Goal: Task Accomplishment & Management: Manage account settings

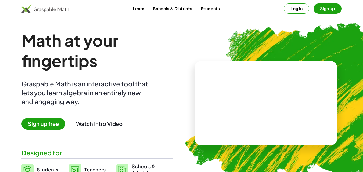
click at [303, 10] on button "Log in" at bounding box center [297, 8] width 26 height 10
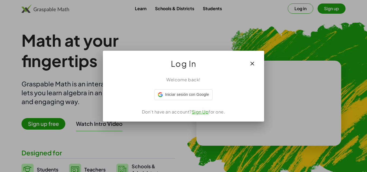
click at [299, 9] on div at bounding box center [183, 86] width 367 height 172
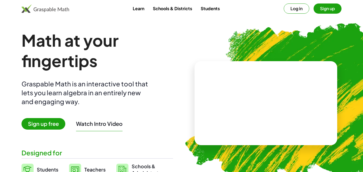
click at [298, 10] on button "Log in" at bounding box center [297, 8] width 26 height 10
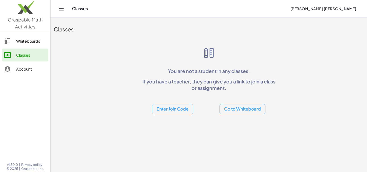
click at [56, 11] on header "Classes Luciano Nahuel Arias" at bounding box center [208, 8] width 316 height 17
click at [65, 12] on div "Classes Luciano Nahuel Arias" at bounding box center [209, 8] width 304 height 17
click at [62, 10] on icon "Toggle navigation" at bounding box center [61, 8] width 6 height 6
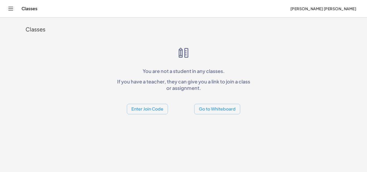
click at [148, 107] on button "Enter Join Code" at bounding box center [147, 109] width 41 height 10
click at [204, 110] on button "Go to Whiteboard" at bounding box center [217, 109] width 46 height 10
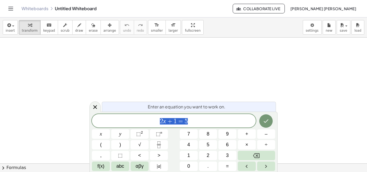
click at [221, 122] on span "2 x + 1 = 5" at bounding box center [174, 122] width 164 height 8
click at [262, 122] on button "Done" at bounding box center [265, 120] width 13 height 13
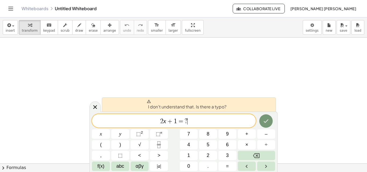
click at [206, 125] on span "2 x + 1 = ? ​" at bounding box center [174, 122] width 164 height 8
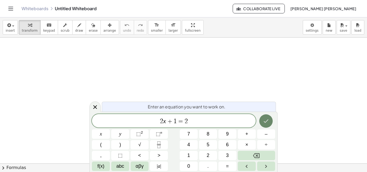
click at [265, 118] on button "Done" at bounding box center [265, 120] width 13 height 13
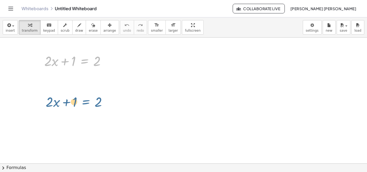
drag, startPoint x: 77, startPoint y: 64, endPoint x: 83, endPoint y: 109, distance: 46.1
click at [83, 109] on div "+ · 2 · x + 1 = 2 + · 2 · x + 1 = 2" at bounding box center [183, 164] width 367 height 252
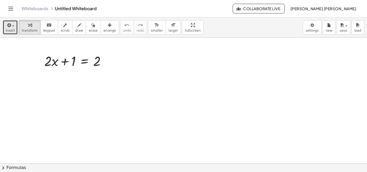
click at [12, 28] on div "button" at bounding box center [10, 25] width 9 height 6
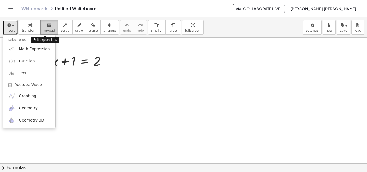
click at [43, 30] on span "keypad" at bounding box center [49, 31] width 12 height 4
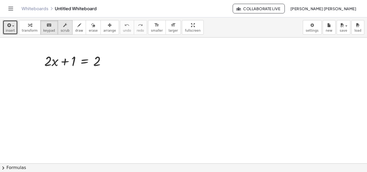
click at [63, 26] on icon "button" at bounding box center [65, 25] width 4 height 6
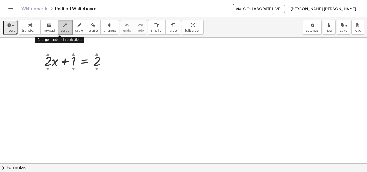
click at [63, 26] on icon "button" at bounding box center [65, 25] width 4 height 6
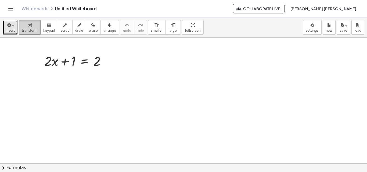
click at [29, 27] on icon "button" at bounding box center [30, 25] width 4 height 6
click at [12, 27] on div "button" at bounding box center [10, 25] width 9 height 6
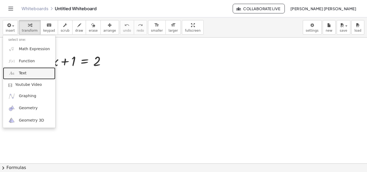
click at [32, 76] on link "Text" at bounding box center [29, 73] width 52 height 12
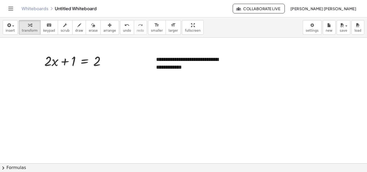
click at [190, 85] on div at bounding box center [183, 164] width 367 height 252
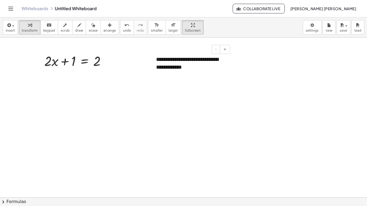
drag, startPoint x: 179, startPoint y: 24, endPoint x: 179, endPoint y: 47, distance: 23.4
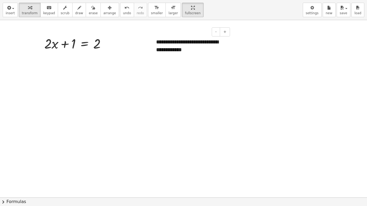
click at [179, 47] on div "**********" at bounding box center [183, 103] width 367 height 206
drag, startPoint x: 176, startPoint y: 10, endPoint x: 176, endPoint y: -13, distance: 23.4
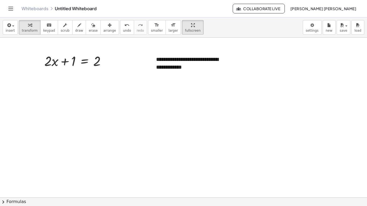
click at [176, 0] on html "**********" at bounding box center [183, 103] width 367 height 206
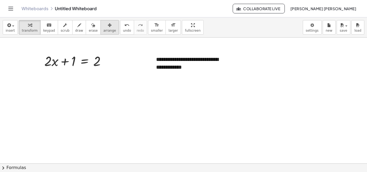
click at [108, 25] on icon "button" at bounding box center [110, 25] width 4 height 6
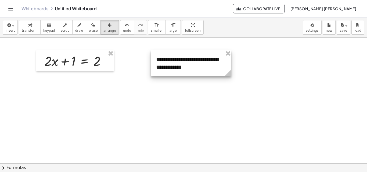
click at [184, 59] on div at bounding box center [191, 63] width 81 height 26
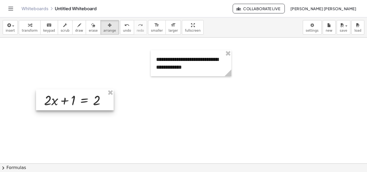
drag, startPoint x: 88, startPoint y: 55, endPoint x: 88, endPoint y: 96, distance: 41.1
click at [88, 96] on div at bounding box center [75, 99] width 78 height 21
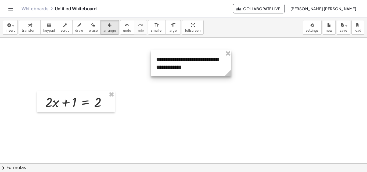
click at [176, 56] on div at bounding box center [191, 63] width 81 height 26
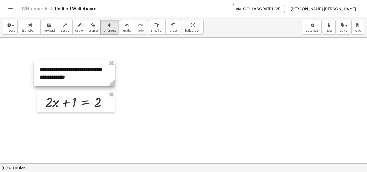
drag, startPoint x: 141, startPoint y: 57, endPoint x: 73, endPoint y: 66, distance: 68.8
click at [73, 66] on div at bounding box center [74, 73] width 81 height 26
click at [138, 69] on div at bounding box center [183, 164] width 367 height 252
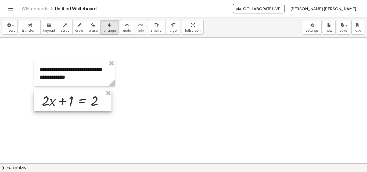
click at [81, 100] on div at bounding box center [73, 100] width 78 height 21
click at [207, 65] on div at bounding box center [183, 164] width 367 height 252
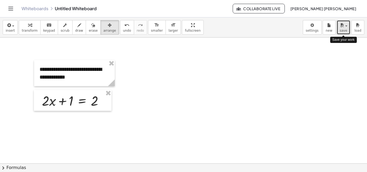
click at [348, 26] on button "save" at bounding box center [344, 27] width 14 height 15
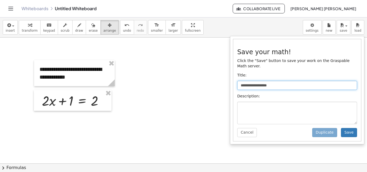
click at [278, 81] on input "**********" at bounding box center [297, 85] width 120 height 9
drag, startPoint x: 278, startPoint y: 80, endPoint x: 235, endPoint y: 80, distance: 43.2
click at [235, 80] on div "**********" at bounding box center [297, 90] width 128 height 102
type input "**********"
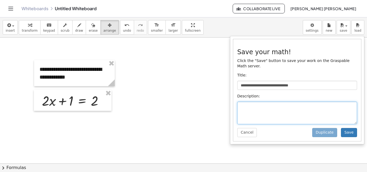
click at [259, 105] on textarea at bounding box center [297, 113] width 120 height 23
type textarea "**********"
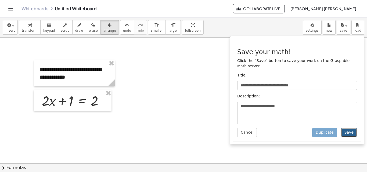
click at [351, 128] on button "Save" at bounding box center [349, 132] width 16 height 9
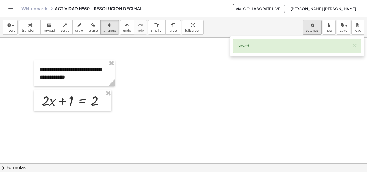
click at [315, 27] on body "**********" at bounding box center [183, 86] width 367 height 172
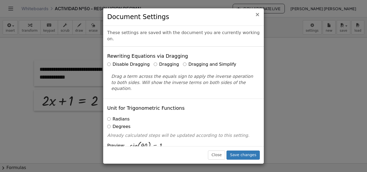
click at [256, 15] on span "×" at bounding box center [257, 14] width 5 height 6
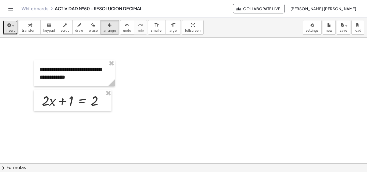
click at [12, 25] on div "button" at bounding box center [10, 25] width 9 height 6
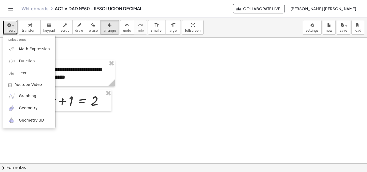
click at [188, 111] on div at bounding box center [183, 164] width 367 height 252
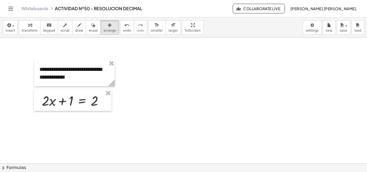
click at [36, 10] on link "Whiteboards" at bounding box center [34, 8] width 27 height 5
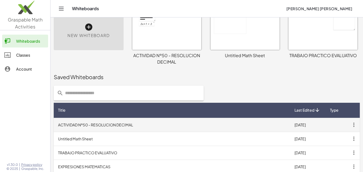
scroll to position [49, 0]
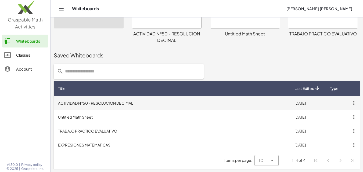
click at [355, 102] on icon "button" at bounding box center [354, 103] width 10 height 10
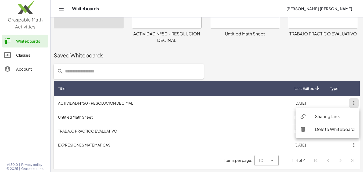
click at [333, 116] on div "Sharing Link" at bounding box center [335, 116] width 40 height 6
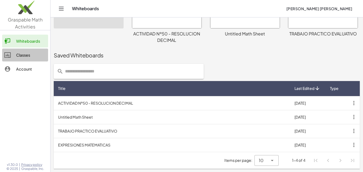
click at [25, 51] on link "Classes" at bounding box center [25, 55] width 46 height 13
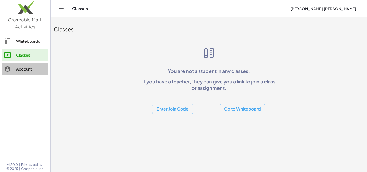
click at [27, 68] on div "Account" at bounding box center [31, 69] width 30 height 6
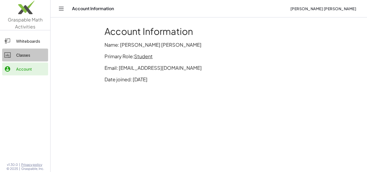
click at [25, 56] on div "Classes" at bounding box center [31, 55] width 30 height 6
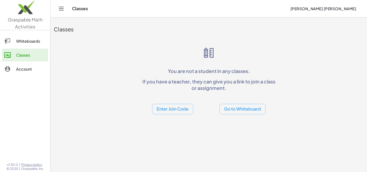
click at [32, 69] on div "Account" at bounding box center [31, 69] width 30 height 6
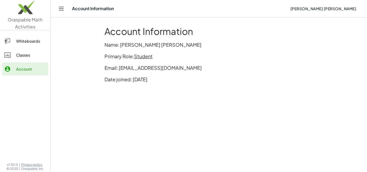
click at [146, 60] on div "Account Information Name: Luciano Nahuel Arias Primary Role: Student Email: luc…" at bounding box center [208, 57] width 215 height 68
click at [146, 58] on span "Student" at bounding box center [143, 56] width 19 height 6
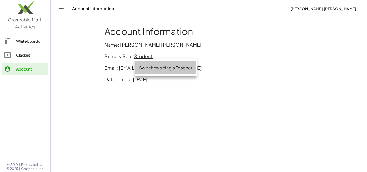
click at [152, 69] on div "Switch to being a Teacher" at bounding box center [165, 68] width 53 height 6
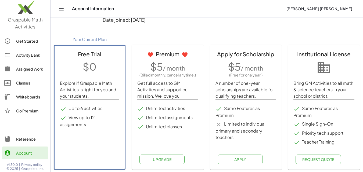
scroll to position [60, 0]
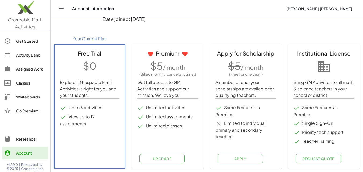
click at [53, 139] on div "Your Current Plan Free Trial $0 Explore if Graspable Math Activities is right f…" at bounding box center [89, 101] width 78 height 142
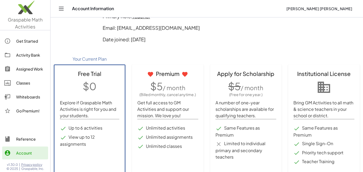
scroll to position [0, 0]
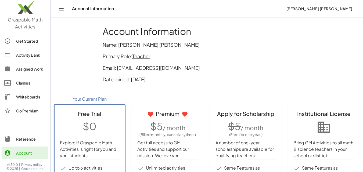
click at [30, 95] on div "Whiteboards" at bounding box center [31, 97] width 30 height 6
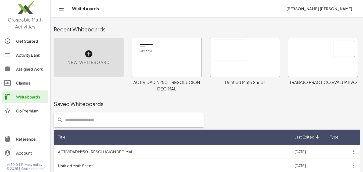
click at [91, 59] on span "New Whiteboard" at bounding box center [88, 62] width 42 height 6
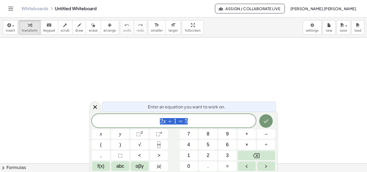
click at [216, 120] on span "2 x + 1 = 5" at bounding box center [174, 122] width 164 height 8
click at [265, 120] on icon "Done" at bounding box center [266, 121] width 6 height 6
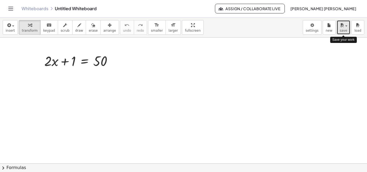
click at [342, 31] on span "save" at bounding box center [344, 31] width 8 height 4
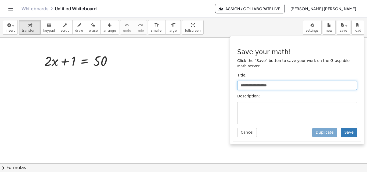
click at [298, 82] on input "**********" at bounding box center [297, 85] width 120 height 9
drag, startPoint x: 298, startPoint y: 82, endPoint x: 74, endPoint y: 73, distance: 224.5
click at [74, 73] on div "**********" at bounding box center [183, 94] width 367 height 155
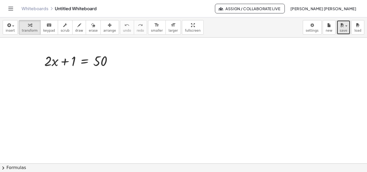
click at [341, 28] on icon "button" at bounding box center [342, 25] width 5 height 6
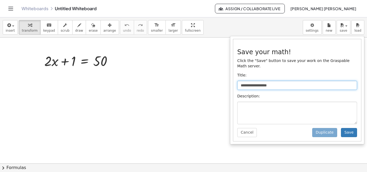
click at [291, 81] on input "**********" at bounding box center [297, 85] width 120 height 9
type input "*"
type input "******"
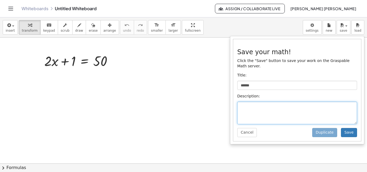
click at [272, 106] on textarea at bounding box center [297, 113] width 120 height 23
type textarea "****"
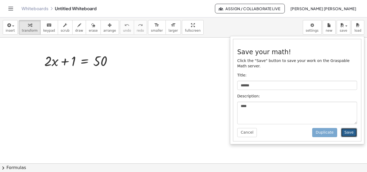
click at [349, 128] on button "Save" at bounding box center [349, 132] width 16 height 9
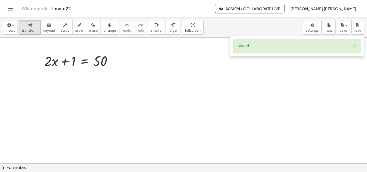
click at [170, 57] on div at bounding box center [183, 164] width 367 height 252
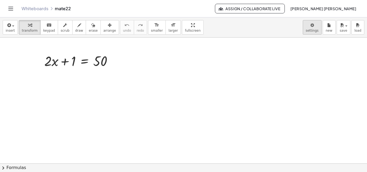
click at [314, 27] on body "Graspable Math Activities Get Started Activity Bank Assigned Work Classes White…" at bounding box center [183, 86] width 367 height 172
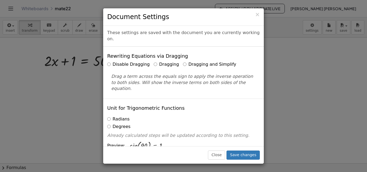
click at [324, 35] on div "× Document Settings These settings are saved with the document you are currentl…" at bounding box center [183, 86] width 367 height 172
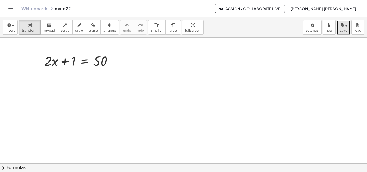
click at [346, 28] on div "button" at bounding box center [344, 25] width 8 height 6
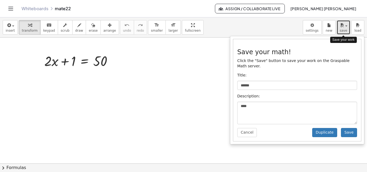
click at [346, 28] on div "button" at bounding box center [344, 25] width 8 height 6
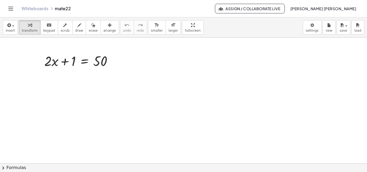
click at [17, 11] on div "Whiteboards mate22 Assign / Collaborate Live Luciano Nahuel Arias" at bounding box center [183, 8] width 354 height 17
click at [280, 7] on span "Assign / Collaborate Live" at bounding box center [249, 8] width 61 height 5
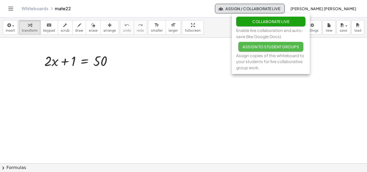
click at [280, 48] on span "Assign to Student Groups" at bounding box center [271, 46] width 56 height 5
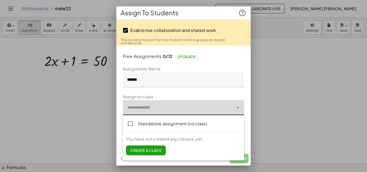
click at [141, 109] on div at bounding box center [178, 107] width 111 height 15
click at [140, 137] on p "You have not created any classes, yet." at bounding box center [183, 139] width 115 height 6
click at [146, 152] on span "Create a class" at bounding box center [145, 150] width 31 height 5
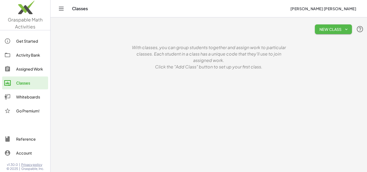
click at [333, 27] on span "New Class" at bounding box center [333, 29] width 28 height 5
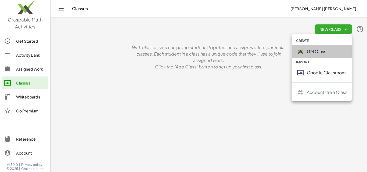
click at [327, 52] on div "GM Class" at bounding box center [327, 51] width 41 height 6
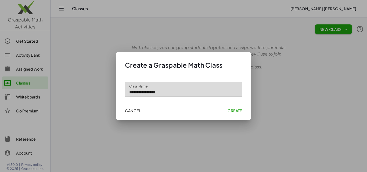
type input "**********"
click at [239, 106] on div "Cancel Create" at bounding box center [184, 111] width 126 height 14
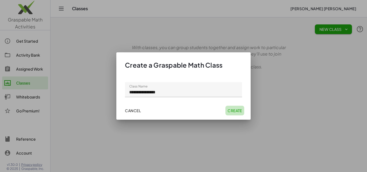
click at [236, 111] on span "Create" at bounding box center [235, 110] width 15 height 5
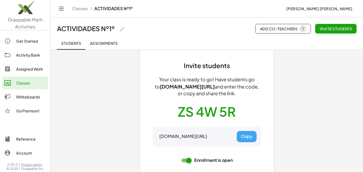
scroll to position [30, 0]
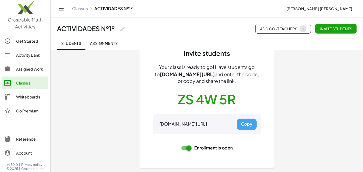
click at [107, 41] on span "Assignments" at bounding box center [104, 43] width 28 height 5
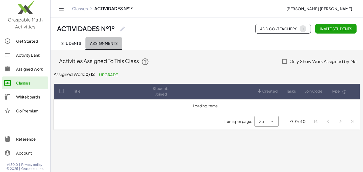
scroll to position [0, 0]
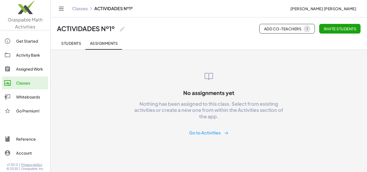
click at [209, 133] on button "Go to Activities" at bounding box center [209, 133] width 48 height 10
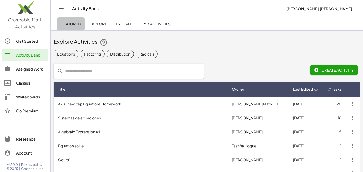
click at [77, 24] on span "Featured" at bounding box center [70, 23] width 19 height 5
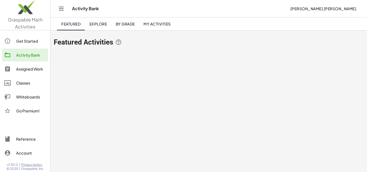
click at [165, 27] on link "My Activities" at bounding box center [157, 23] width 36 height 13
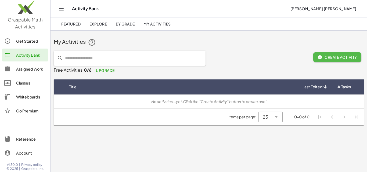
click at [334, 56] on span "Create Activity" at bounding box center [336, 57] width 39 height 5
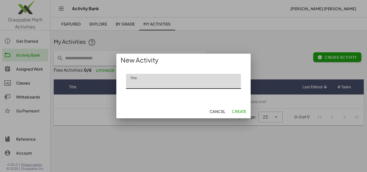
click at [158, 79] on input "Title" at bounding box center [183, 81] width 115 height 15
type input "*"
type input "**********"
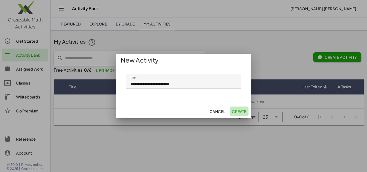
click at [244, 111] on span "Create" at bounding box center [239, 111] width 15 height 5
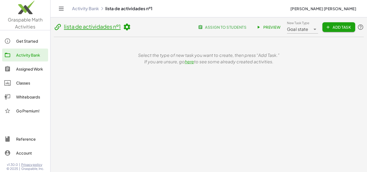
click at [340, 27] on span "Add Task" at bounding box center [339, 27] width 24 height 5
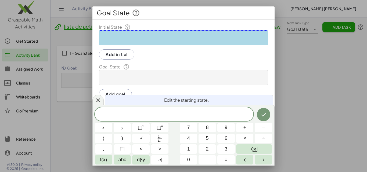
click at [127, 75] on div at bounding box center [183, 77] width 169 height 15
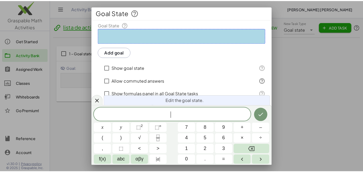
scroll to position [49, 0]
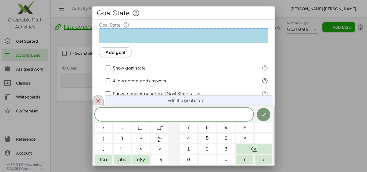
click at [98, 99] on icon at bounding box center [98, 101] width 6 height 6
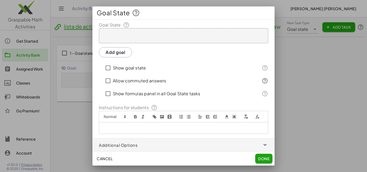
click at [105, 160] on span "Cancel" at bounding box center [105, 158] width 16 height 5
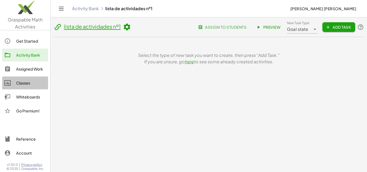
click at [26, 85] on div "Classes" at bounding box center [31, 83] width 30 height 6
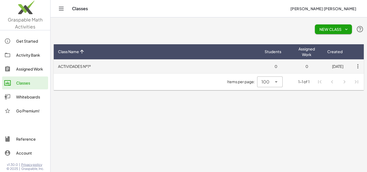
click at [89, 67] on td "ACTIVIDADES Nº1º" at bounding box center [157, 66] width 207 height 14
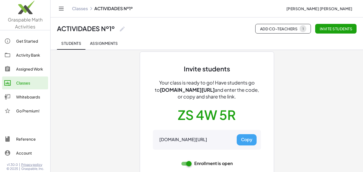
scroll to position [27, 0]
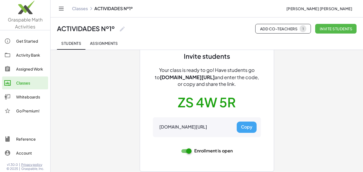
click at [340, 27] on span "Invite students" at bounding box center [335, 28] width 33 height 5
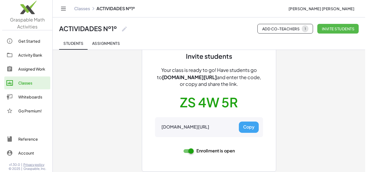
scroll to position [0, 0]
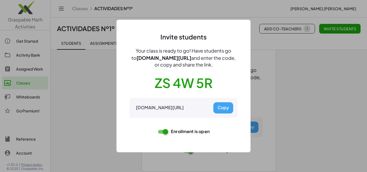
click at [223, 109] on button "Copy" at bounding box center [223, 107] width 20 height 11
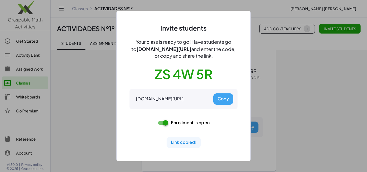
click at [223, 98] on button "Copy" at bounding box center [223, 98] width 20 height 11
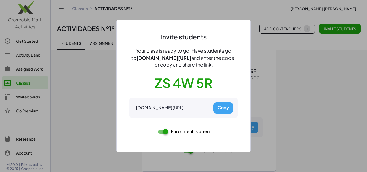
click at [335, 100] on div at bounding box center [183, 86] width 367 height 172
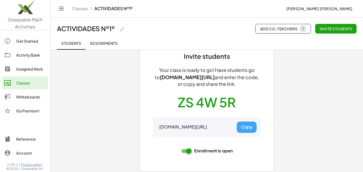
scroll to position [30, 0]
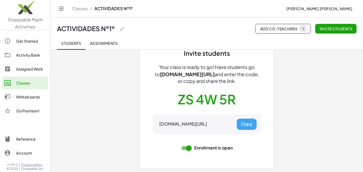
click at [114, 45] on span "Assignments" at bounding box center [104, 43] width 28 height 5
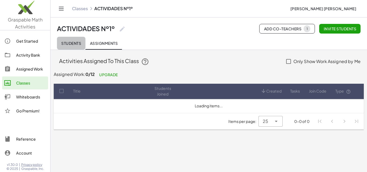
click at [68, 44] on span "Students" at bounding box center [71, 43] width 20 height 5
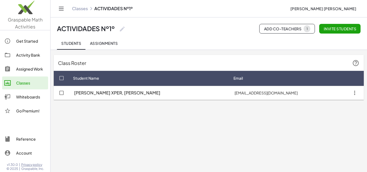
click at [352, 92] on icon "button" at bounding box center [355, 93] width 10 height 10
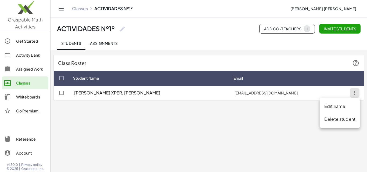
click at [187, 117] on main "Class Roster Student Name Email Arias XPER, Luciano lucianoxper@gmail.com" at bounding box center [208, 86] width 316 height 172
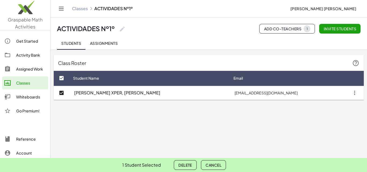
click at [100, 108] on main "Class Roster Student Name Email Arias XPER, Luciano lucianoxper@gmail.com" at bounding box center [208, 86] width 316 height 172
click at [219, 166] on span "Cancel" at bounding box center [213, 165] width 16 height 5
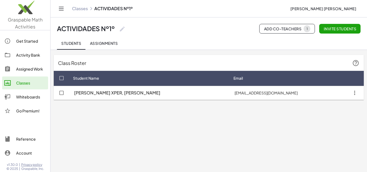
click at [31, 68] on div "Assigned Work" at bounding box center [31, 69] width 30 height 6
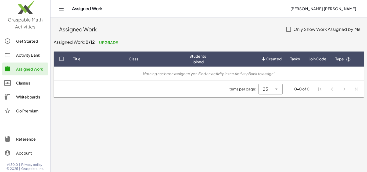
click at [59, 9] on icon "Toggle navigation" at bounding box center [61, 8] width 6 height 6
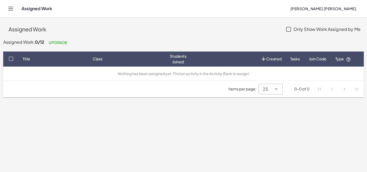
click at [10, 5] on button "Toggle navigation" at bounding box center [10, 8] width 9 height 9
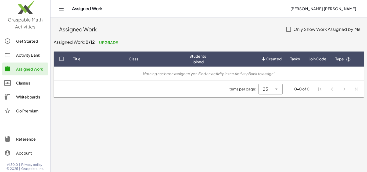
click at [268, 58] on span "Created" at bounding box center [273, 59] width 15 height 6
click at [30, 56] on div "Activity Bank" at bounding box center [31, 55] width 30 height 6
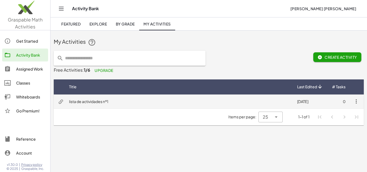
click at [93, 100] on td "lista de actividades nº1" at bounding box center [179, 102] width 228 height 14
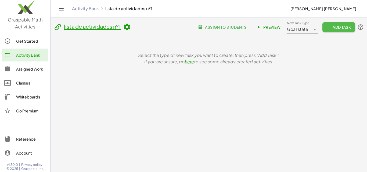
click at [336, 26] on span "Add Task" at bounding box center [339, 27] width 24 height 5
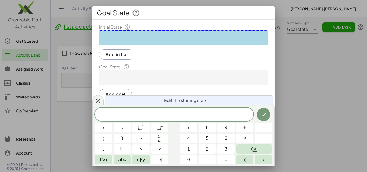
click at [133, 70] on div "Add initial" at bounding box center [183, 77] width 169 height 15
click at [124, 55] on button "Add initial" at bounding box center [116, 54] width 35 height 10
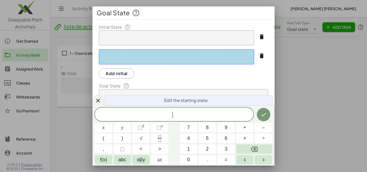
click at [256, 59] on button "button" at bounding box center [261, 55] width 13 height 13
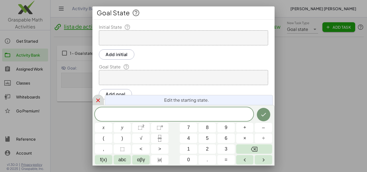
click at [102, 102] on div at bounding box center [97, 100] width 11 height 10
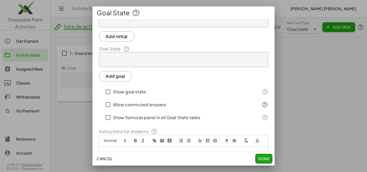
scroll to position [49, 0]
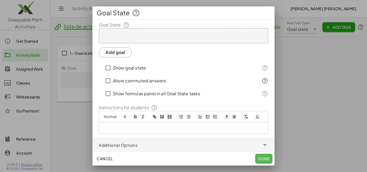
click at [266, 156] on button "Done" at bounding box center [263, 159] width 17 height 10
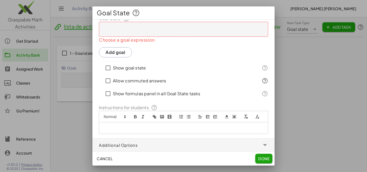
click at [152, 29] on div at bounding box center [183, 29] width 169 height 15
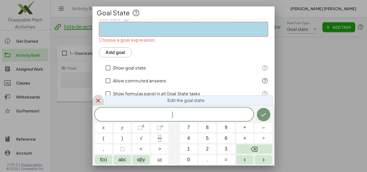
click at [100, 98] on icon at bounding box center [98, 101] width 6 height 6
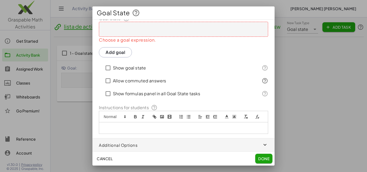
click at [110, 155] on button "Cancel" at bounding box center [105, 159] width 20 height 10
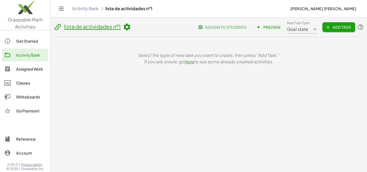
click at [33, 92] on link "Whiteboards" at bounding box center [25, 97] width 46 height 13
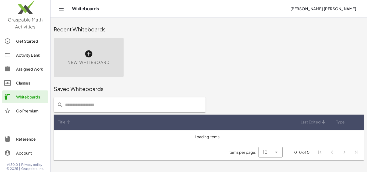
click at [35, 68] on div "Assigned Work" at bounding box center [31, 69] width 30 height 6
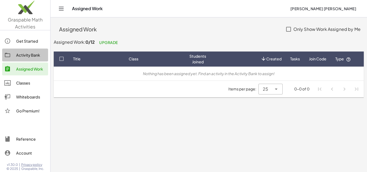
click at [29, 56] on div "Activity Bank" at bounding box center [31, 55] width 30 height 6
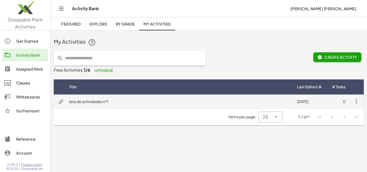
click at [242, 100] on td "lista de actividades nº1" at bounding box center [179, 102] width 228 height 14
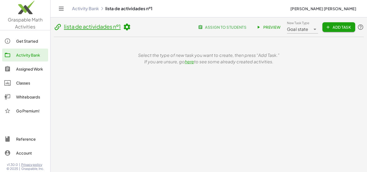
click at [220, 27] on span "assign to students" at bounding box center [222, 27] width 47 height 5
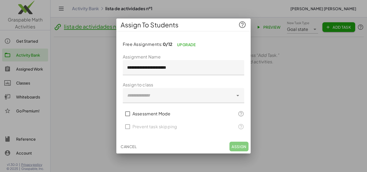
click at [323, 127] on div at bounding box center [183, 86] width 367 height 172
click at [121, 149] on button "Cancel" at bounding box center [128, 147] width 20 height 10
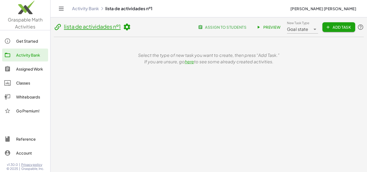
click at [190, 62] on link "here" at bounding box center [189, 62] width 9 height 6
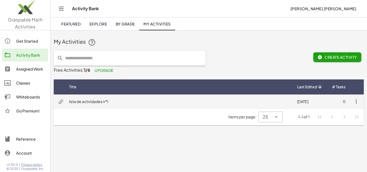
click at [356, 100] on icon "button" at bounding box center [356, 101] width 6 height 6
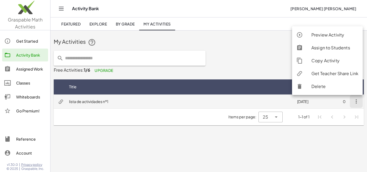
click at [212, 104] on td "lista de actividades nº1" at bounding box center [179, 102] width 228 height 14
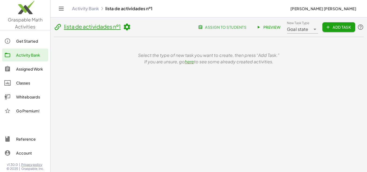
click at [342, 24] on button "Add Task" at bounding box center [338, 27] width 33 height 10
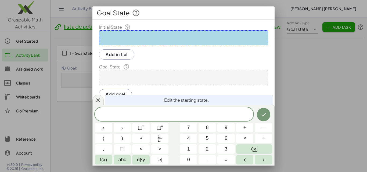
click at [123, 34] on div at bounding box center [183, 37] width 169 height 15
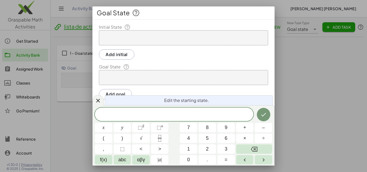
click at [116, 38] on div at bounding box center [183, 37] width 169 height 15
click at [116, 53] on button "Add initial" at bounding box center [116, 54] width 35 height 10
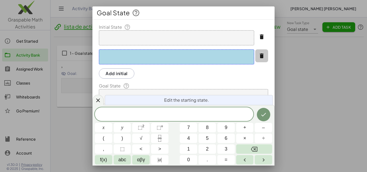
click at [258, 56] on icon "button" at bounding box center [261, 56] width 6 height 6
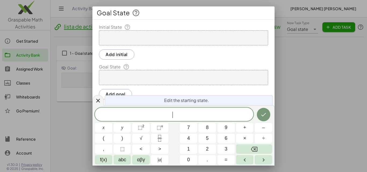
click at [205, 114] on span "​" at bounding box center [174, 115] width 158 height 8
click at [258, 111] on button "Done" at bounding box center [263, 114] width 13 height 13
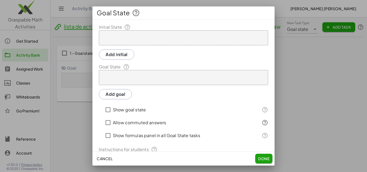
click at [123, 40] on div at bounding box center [183, 37] width 169 height 15
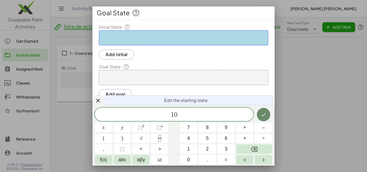
click at [260, 113] on icon "Done" at bounding box center [263, 114] width 6 height 6
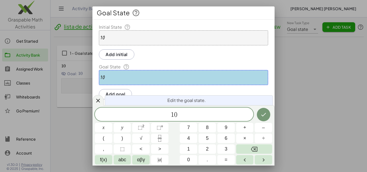
click at [180, 63] on div "Initial State 10 Add initial Goal State 10 Add goal Show goal state Allow commu…" at bounding box center [183, 100] width 182 height 152
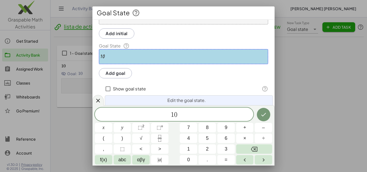
scroll to position [49, 0]
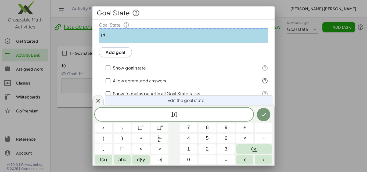
click at [106, 47] on button "Add goal" at bounding box center [115, 52] width 33 height 10
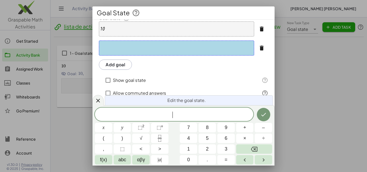
click at [131, 51] on div at bounding box center [176, 48] width 155 height 15
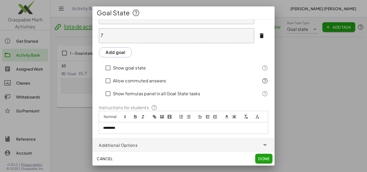
scroll to position [68, 0]
click at [122, 128] on p "*********" at bounding box center [181, 128] width 157 height 5
click at [270, 159] on button "Done" at bounding box center [263, 159] width 17 height 10
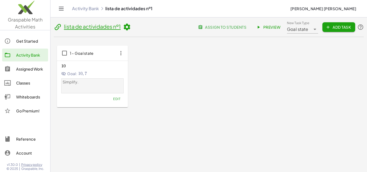
click at [232, 85] on div "1 – Goal state 10 10 10 Goal: 10 , 7 10, 7 10 , 7 Simplify. Edit" at bounding box center [209, 77] width 304 height 62
click at [86, 72] on span "7" at bounding box center [86, 73] width 2 height 5
click at [80, 83] on p "Simplify." at bounding box center [93, 82] width 60 height 5
click at [89, 81] on p "Simplify." at bounding box center [93, 82] width 60 height 5
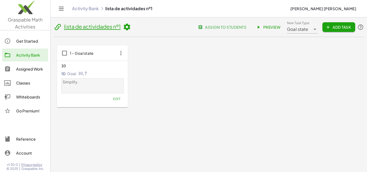
click at [89, 81] on p "Simplify." at bounding box center [93, 82] width 60 height 5
click at [65, 74] on icon at bounding box center [63, 73] width 5 height 5
click at [121, 57] on icon "button" at bounding box center [121, 53] width 10 height 10
click at [77, 83] on p "Simplify." at bounding box center [93, 82] width 60 height 5
click at [122, 56] on icon "button" at bounding box center [121, 53] width 10 height 10
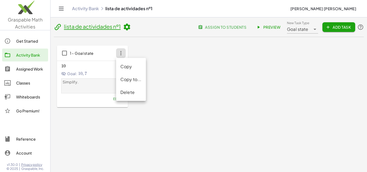
click at [132, 93] on div "Delete" at bounding box center [130, 92] width 21 height 6
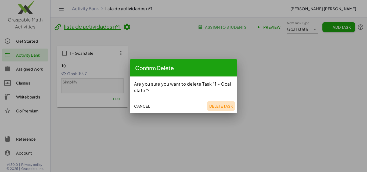
click at [217, 105] on span "Delete Task" at bounding box center [221, 106] width 24 height 5
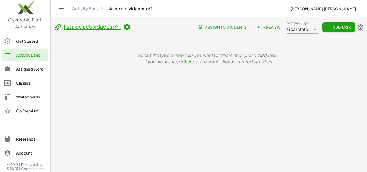
click at [188, 62] on link "here" at bounding box center [189, 62] width 9 height 6
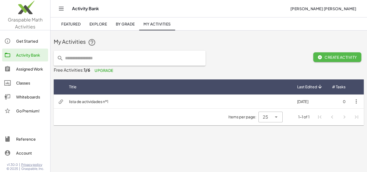
click at [337, 56] on span "Create Activity" at bounding box center [336, 57] width 39 height 5
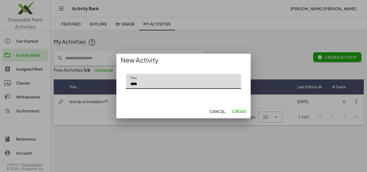
type input "****"
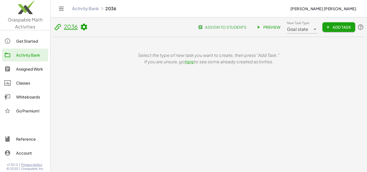
click at [34, 96] on div "Whiteboards" at bounding box center [31, 97] width 30 height 6
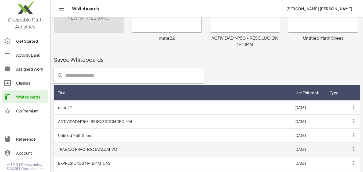
scroll to position [54, 0]
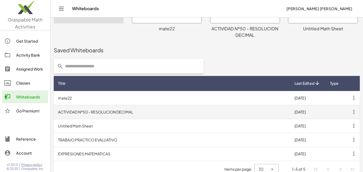
click at [96, 113] on td "ACTIVIDAD Nº50 - RESOLUCION DECIMAL" at bounding box center [172, 112] width 236 height 14
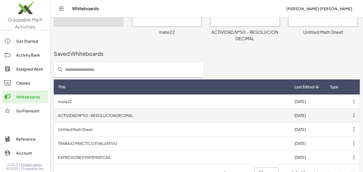
scroll to position [54, 0]
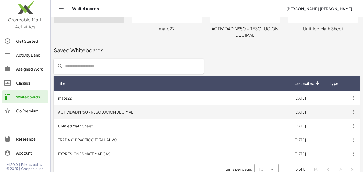
click at [353, 113] on icon "button" at bounding box center [354, 112] width 10 height 10
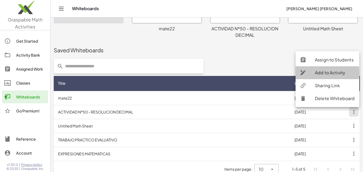
click at [340, 71] on div "Add to Activity" at bounding box center [335, 73] width 40 height 6
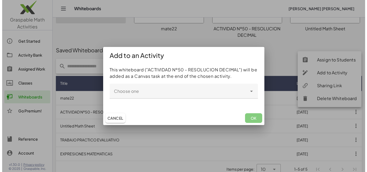
scroll to position [0, 0]
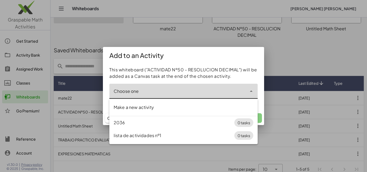
click at [159, 90] on div at bounding box center [178, 91] width 138 height 15
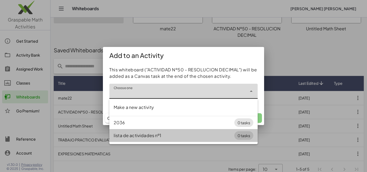
click at [149, 134] on div "lista de actividades nº1" at bounding box center [174, 135] width 121 height 6
type input "**********"
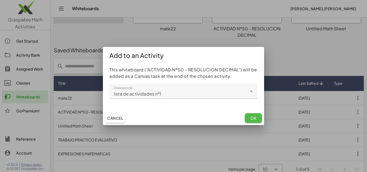
click at [255, 119] on span "OK" at bounding box center [253, 118] width 6 height 5
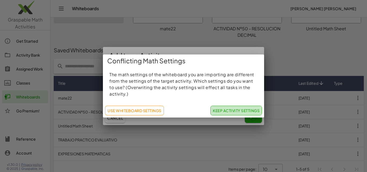
click at [236, 110] on span "Keep Activity Settings" at bounding box center [236, 110] width 47 height 5
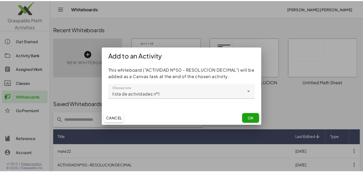
scroll to position [54, 0]
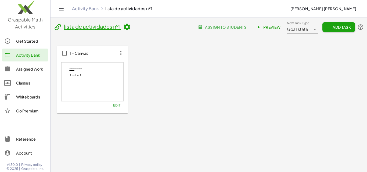
click at [203, 130] on div "**********" at bounding box center [208, 91] width 316 height 148
click at [89, 52] on div "1 – Canvas" at bounding box center [92, 53] width 71 height 15
click at [237, 93] on div "**********" at bounding box center [209, 80] width 304 height 68
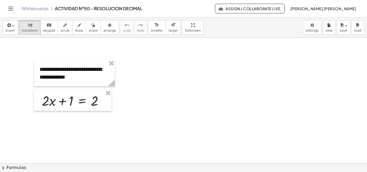
click at [37, 7] on link "Whiteboards" at bounding box center [34, 8] width 27 height 5
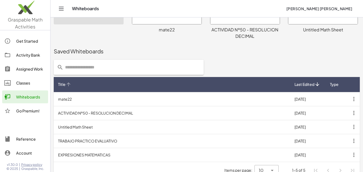
scroll to position [54, 0]
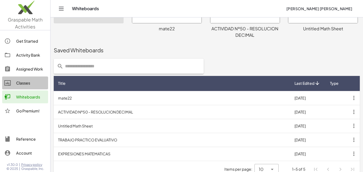
click at [31, 82] on div "Classes" at bounding box center [31, 83] width 30 height 6
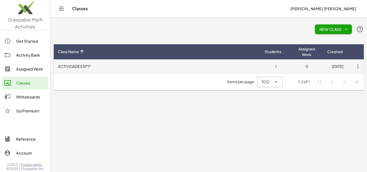
click at [85, 66] on td "ACTIVIDADES Nº1º" at bounding box center [157, 66] width 207 height 14
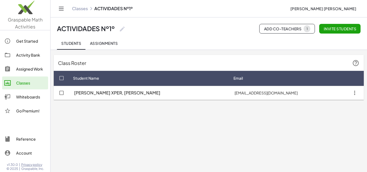
click at [99, 43] on span "Assignments" at bounding box center [104, 43] width 28 height 5
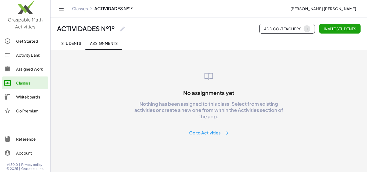
click at [201, 131] on button "Go to Activities" at bounding box center [209, 133] width 48 height 10
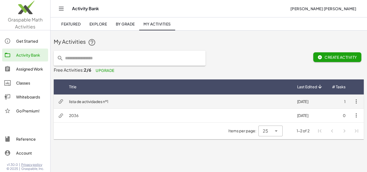
click at [313, 100] on td "[DATE]" at bounding box center [310, 102] width 35 height 14
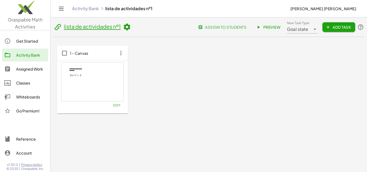
click at [34, 79] on link "Classes" at bounding box center [25, 83] width 46 height 13
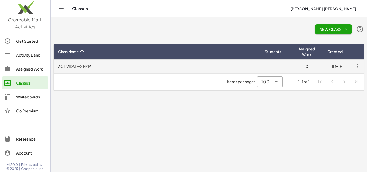
click at [224, 65] on td "ACTIVIDADES Nº1º" at bounding box center [157, 66] width 207 height 14
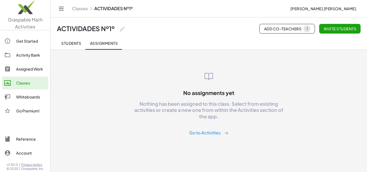
click at [210, 131] on button "Go to Activities" at bounding box center [209, 133] width 48 height 10
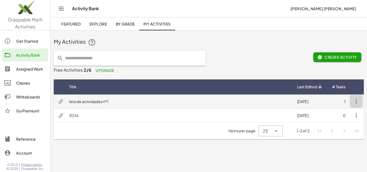
click at [355, 100] on icon "button" at bounding box center [356, 101] width 6 height 6
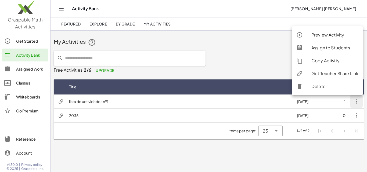
click at [338, 49] on div "Assign to Students" at bounding box center [334, 48] width 47 height 6
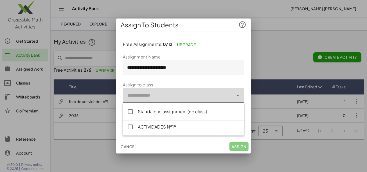
click at [170, 99] on div at bounding box center [178, 95] width 111 height 15
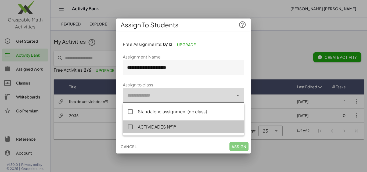
click at [161, 127] on div "ACTIVIDADES Nº1º" at bounding box center [189, 127] width 102 height 6
type input "**********"
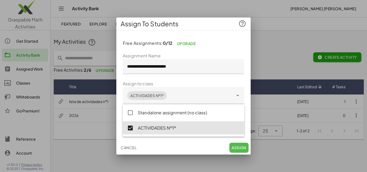
click at [241, 147] on span "Assign" at bounding box center [239, 147] width 15 height 5
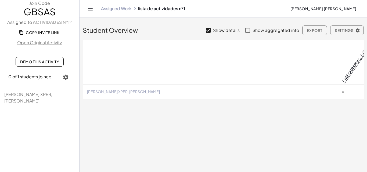
click at [45, 31] on span "Copy Invite Link" at bounding box center [39, 32] width 39 height 5
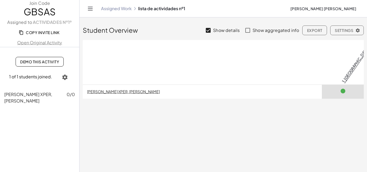
click at [340, 88] on icon at bounding box center [343, 91] width 6 height 6
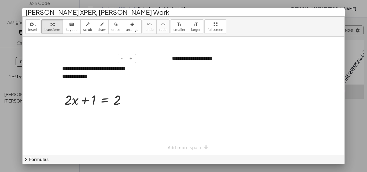
click at [121, 66] on div "**********" at bounding box center [97, 72] width 81 height 26
click at [6, 99] on div at bounding box center [183, 86] width 367 height 172
